Goal: Find contact information: Find contact information

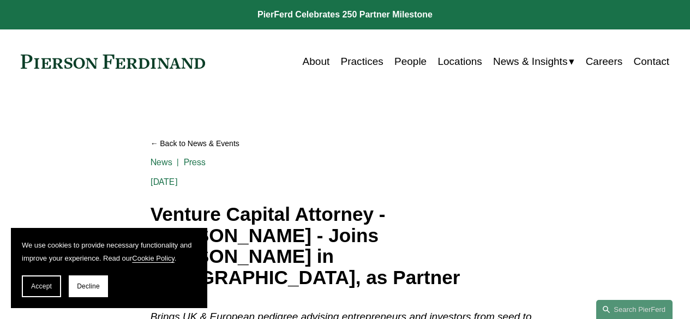
click at [604, 58] on link "Careers" at bounding box center [604, 61] width 37 height 21
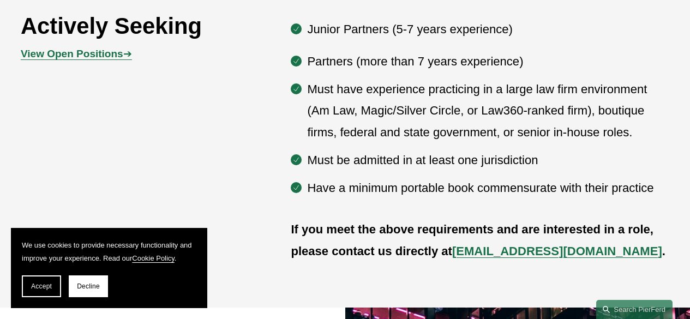
scroll to position [563, 0]
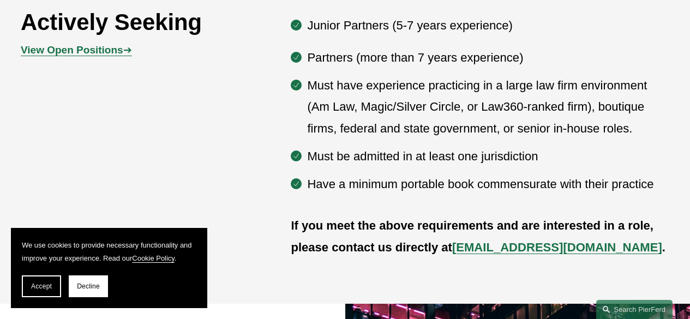
click at [95, 284] on span "Decline" at bounding box center [88, 287] width 23 height 8
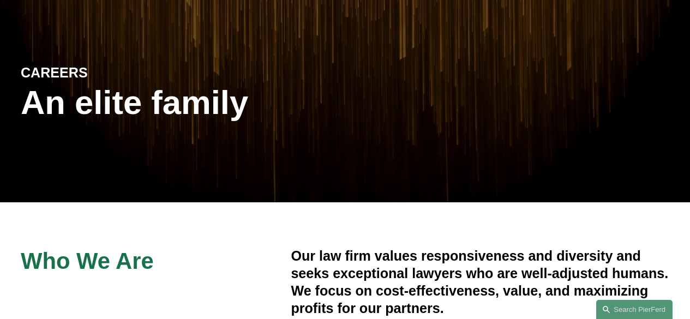
scroll to position [0, 0]
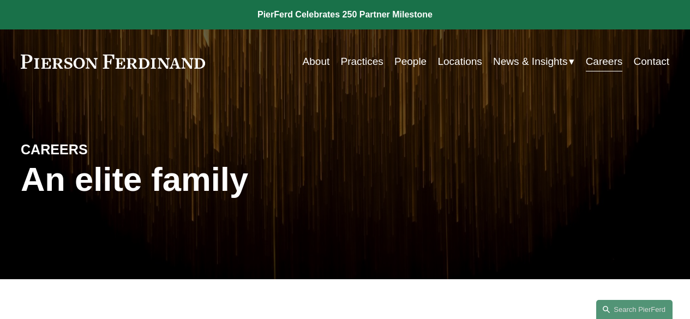
click at [454, 64] on link "Locations" at bounding box center [459, 61] width 44 height 21
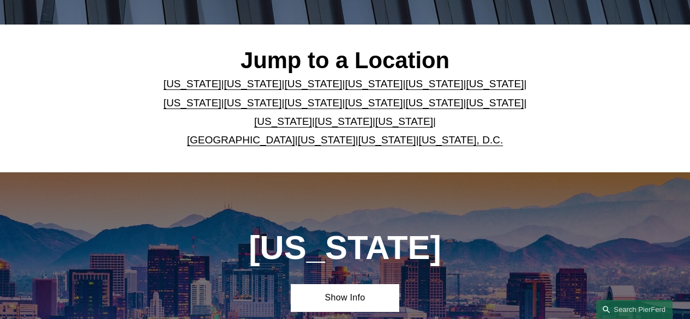
scroll to position [253, 0]
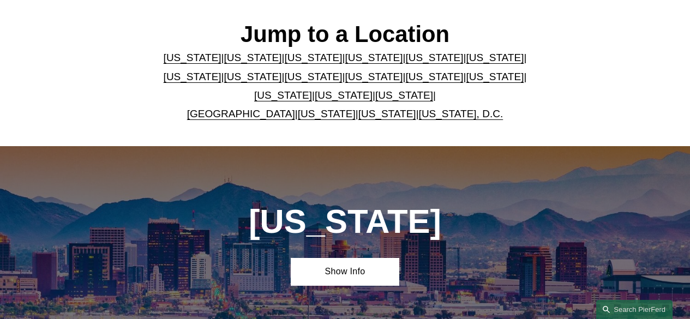
click at [250, 118] on link "[GEOGRAPHIC_DATA]" at bounding box center [241, 113] width 108 height 11
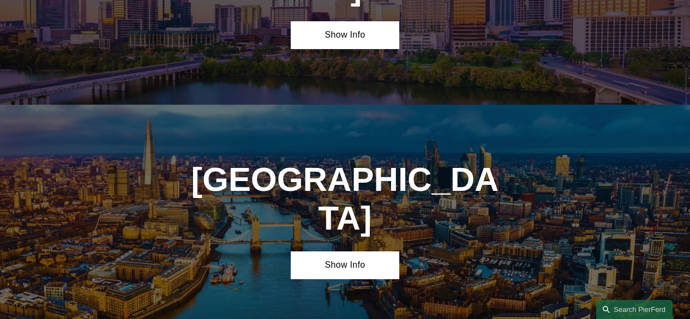
scroll to position [3394, 0]
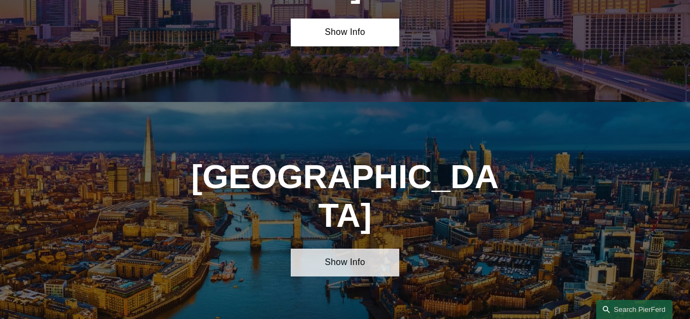
click at [349, 249] on link "Show Info" at bounding box center [345, 263] width 108 height 28
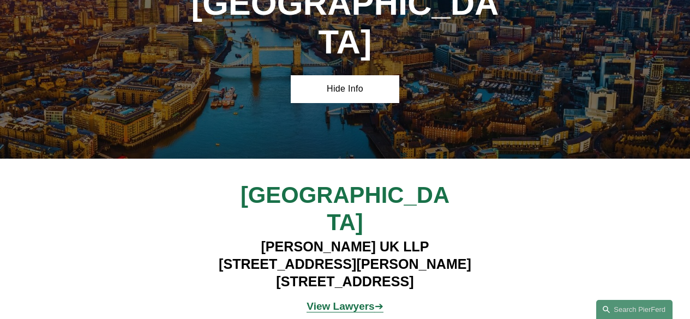
scroll to position [3570, 0]
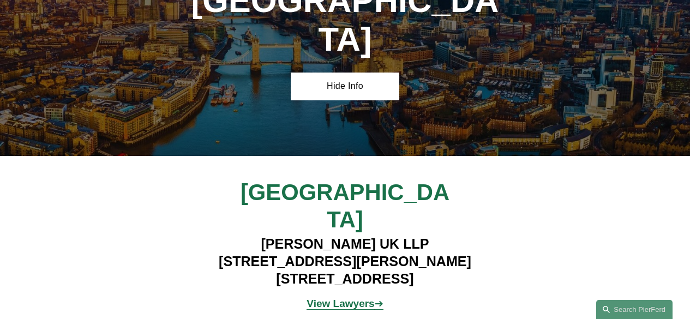
click at [361, 298] on strong "View Lawyers" at bounding box center [341, 303] width 68 height 11
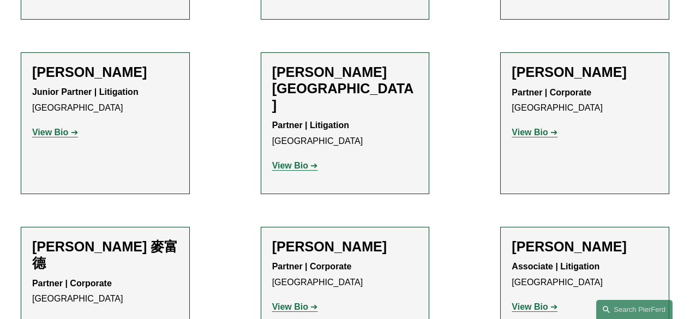
scroll to position [939, 0]
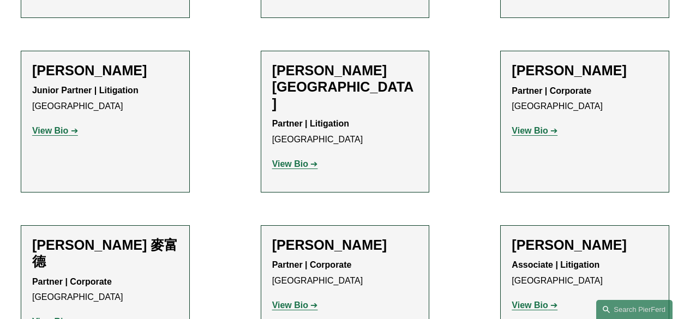
click at [305, 301] on strong "View Bio" at bounding box center [290, 305] width 36 height 9
click at [543, 126] on strong "View Bio" at bounding box center [530, 130] width 36 height 9
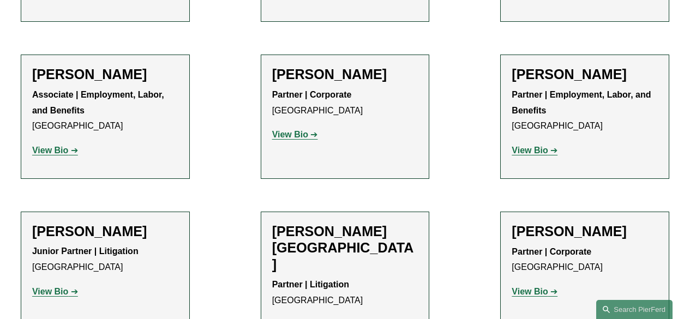
scroll to position [777, 0]
click at [309, 130] on link "View Bio" at bounding box center [295, 134] width 46 height 9
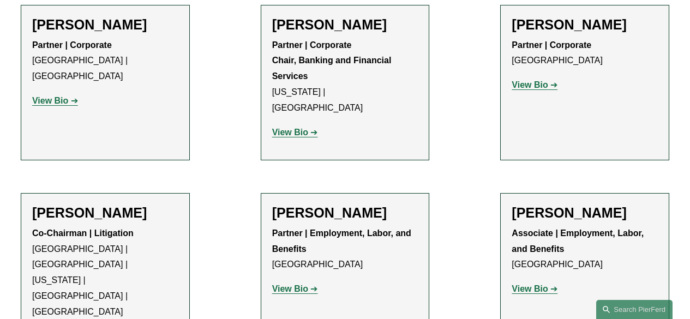
scroll to position [433, 0]
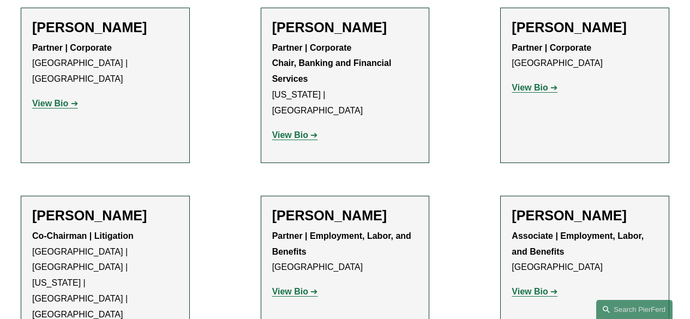
click at [538, 88] on strong "View Bio" at bounding box center [530, 87] width 36 height 9
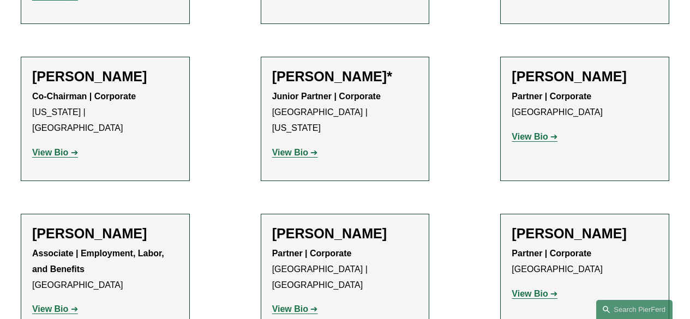
scroll to position [1272, 0]
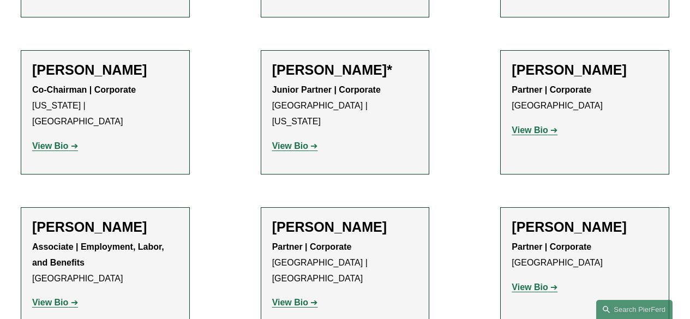
click at [531, 125] on strong "View Bio" at bounding box center [530, 129] width 36 height 9
click at [311, 298] on link "View Bio" at bounding box center [295, 302] width 46 height 9
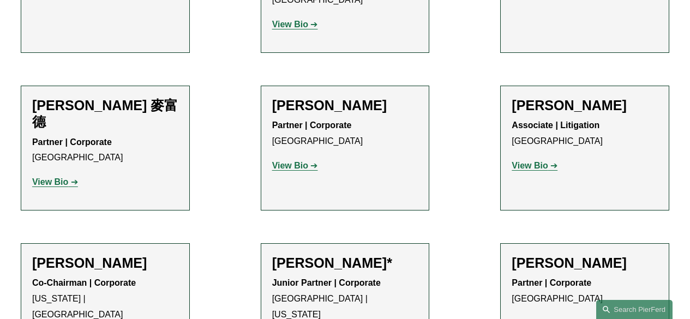
scroll to position [1079, 0]
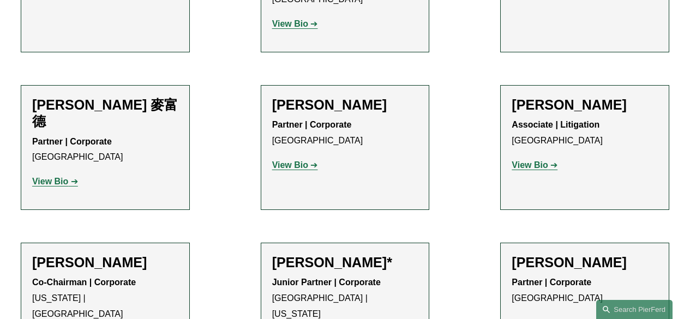
click at [308, 160] on link "View Bio" at bounding box center [295, 164] width 46 height 9
click at [69, 177] on link "View Bio" at bounding box center [55, 181] width 46 height 9
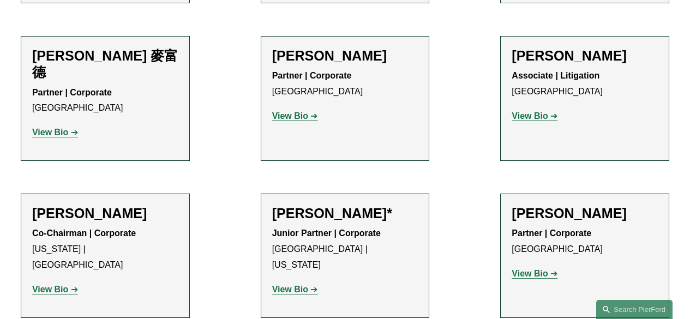
scroll to position [1146, 0]
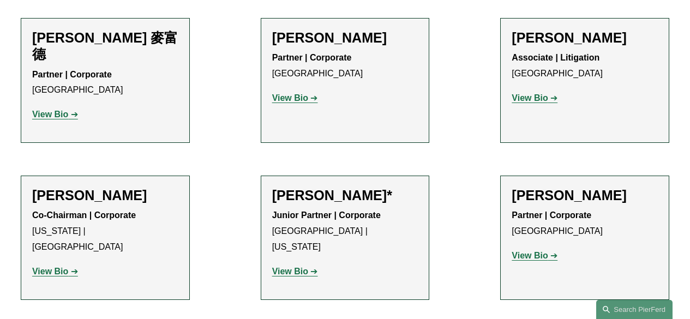
click at [68, 267] on link "View Bio" at bounding box center [55, 271] width 46 height 9
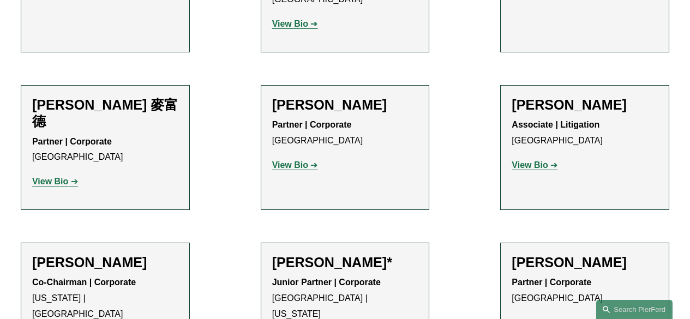
scroll to position [1077, 0]
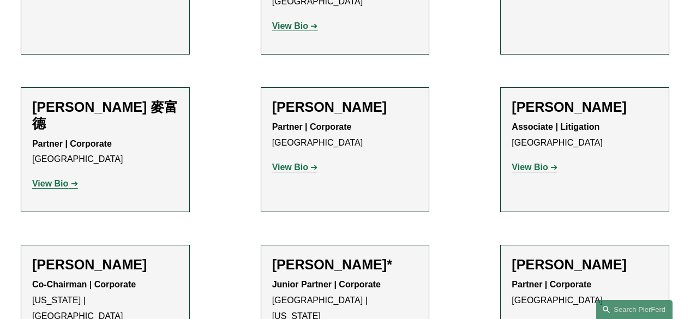
click at [297, 163] on strong "View Bio" at bounding box center [290, 167] width 36 height 9
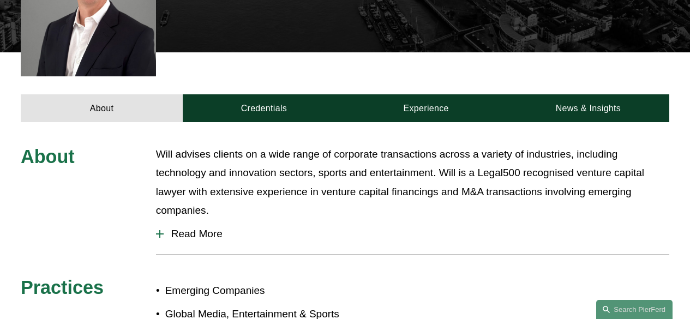
scroll to position [367, 0]
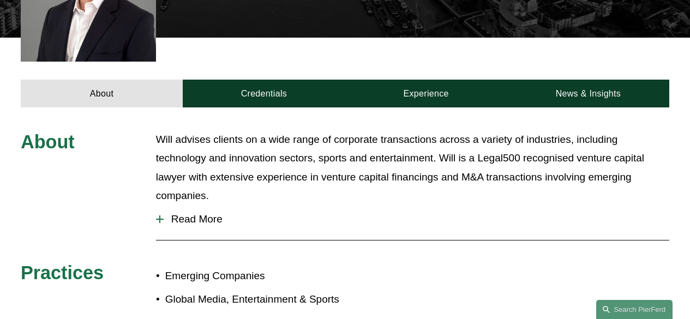
click at [203, 213] on span "Read More" at bounding box center [417, 219] width 506 height 12
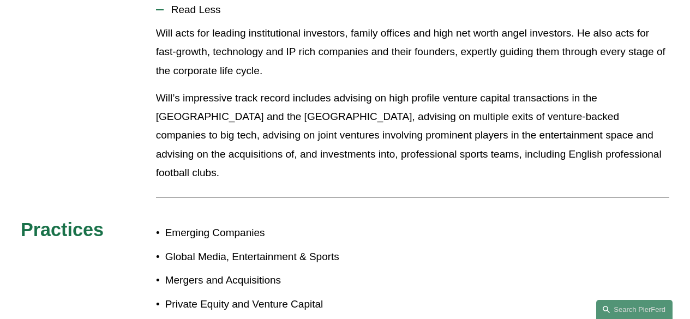
scroll to position [577, 0]
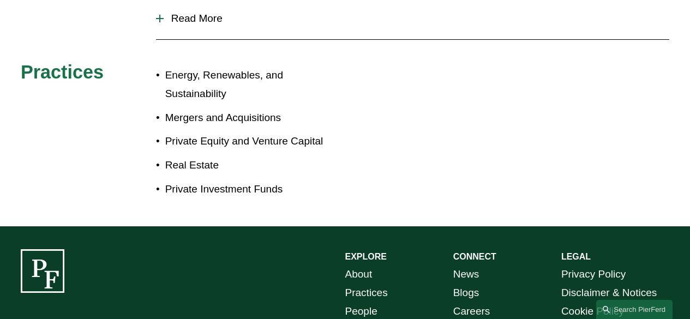
scroll to position [489, 0]
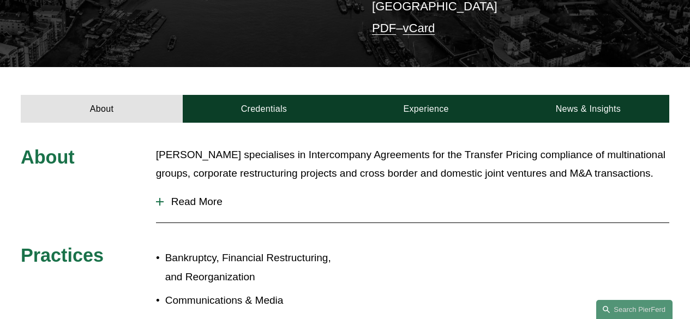
scroll to position [306, 0]
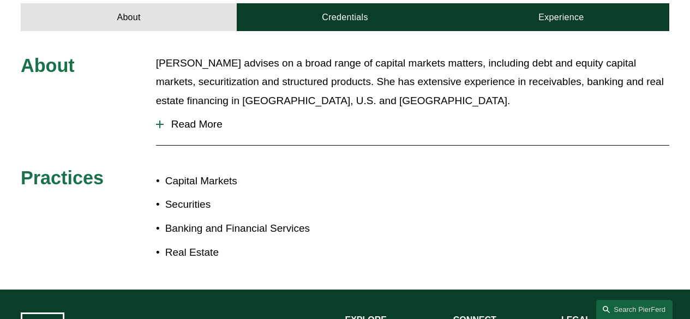
scroll to position [374, 0]
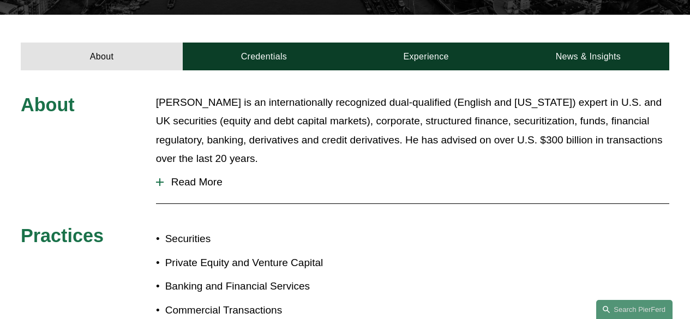
scroll to position [343, 0]
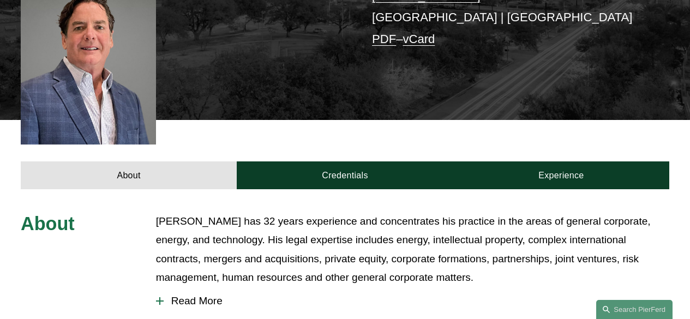
scroll to position [294, 0]
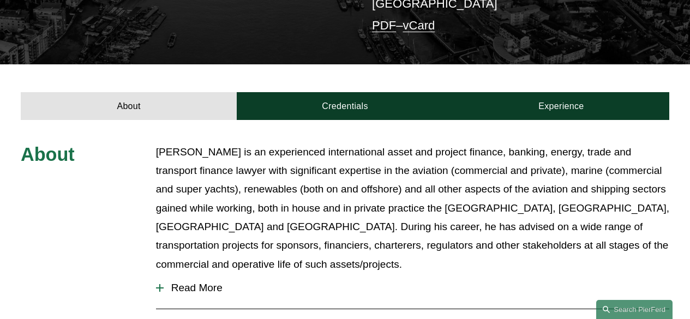
scroll to position [309, 0]
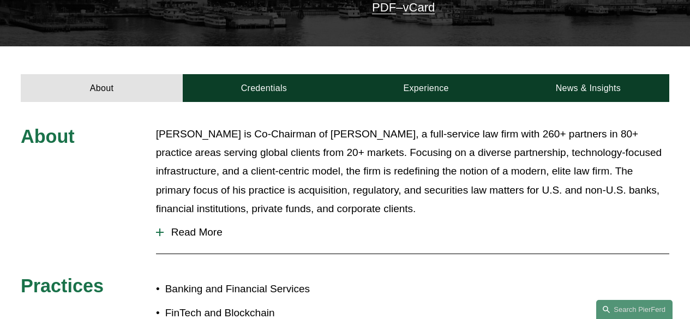
scroll to position [337, 0]
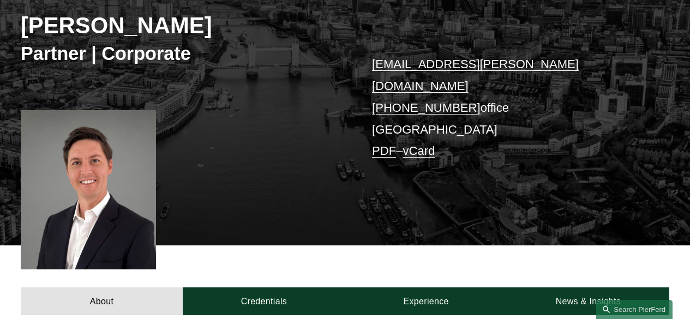
scroll to position [195, 0]
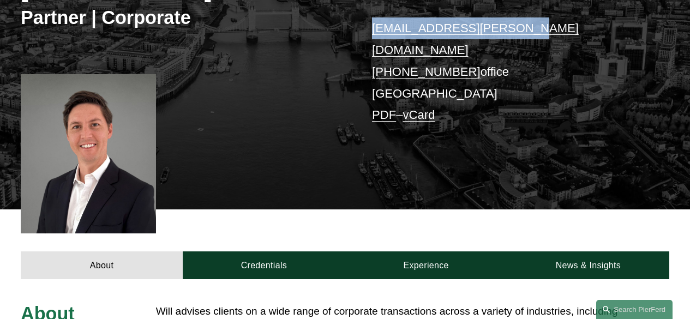
drag, startPoint x: 515, startPoint y: 31, endPoint x: 373, endPoint y: 31, distance: 142.9
click at [373, 31] on p "will.parker@pierferd.com +44 20 4614 4957 office London PDF – vCard" at bounding box center [507, 71] width 270 height 109
copy link "will.parker@pierferd.com"
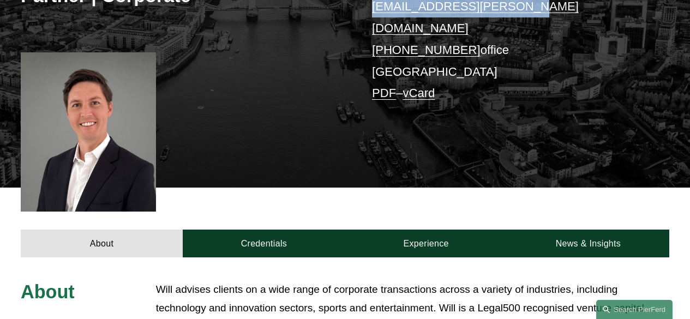
scroll to position [0, 0]
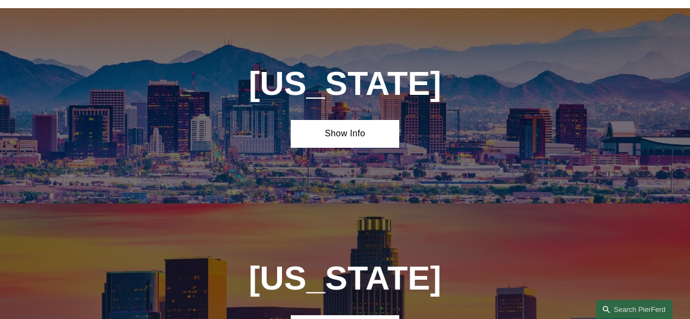
scroll to position [353, 0]
